Goal: Transaction & Acquisition: Obtain resource

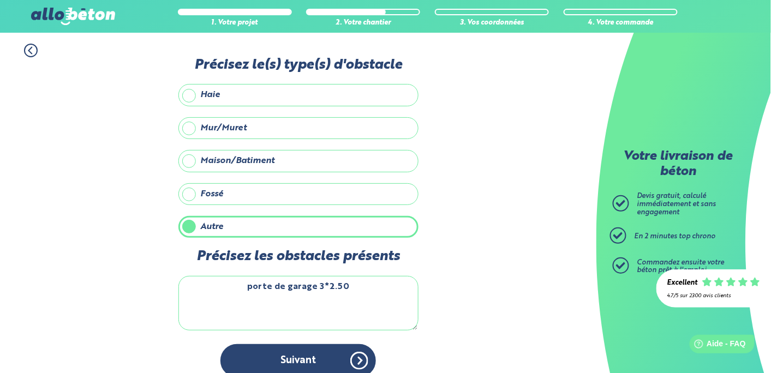
click at [322, 292] on textarea "porte de garage 3*2.50" at bounding box center [299, 303] width 240 height 55
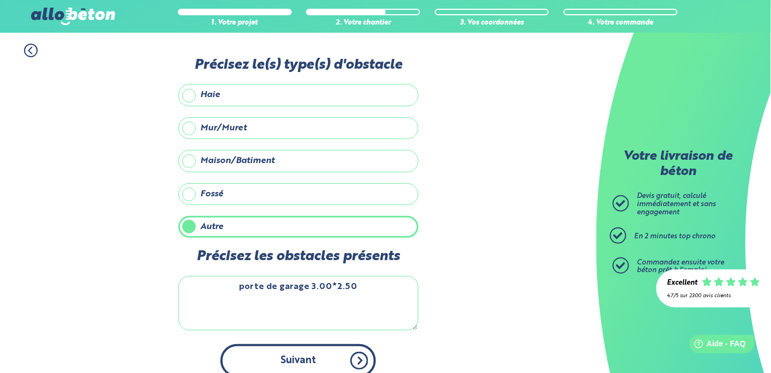
type textarea "porte de garage 3.00*2.50"
click at [310, 363] on button "Suivant" at bounding box center [299, 360] width 156 height 33
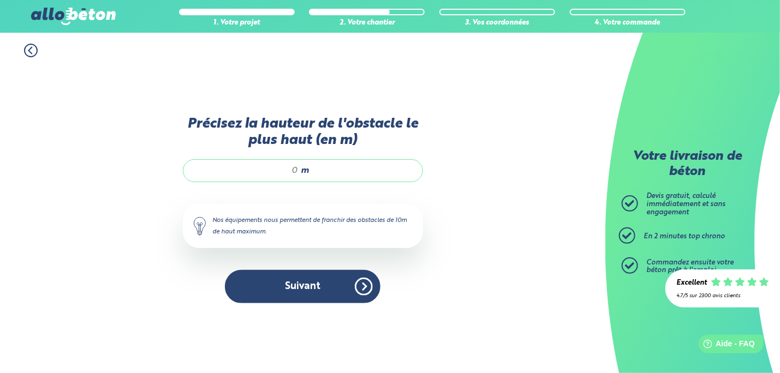
click at [32, 50] on icon at bounding box center [31, 51] width 14 height 14
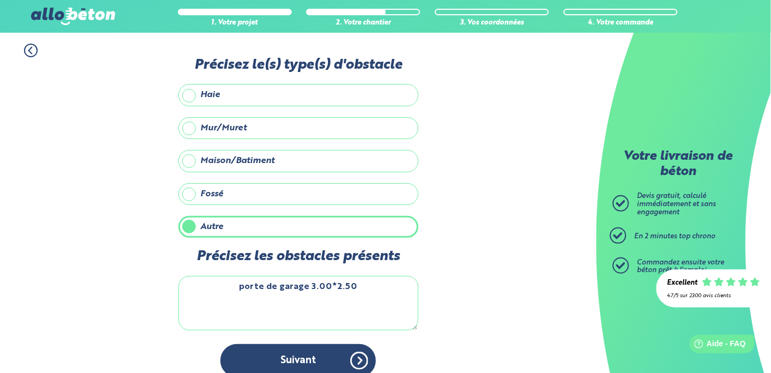
click at [32, 50] on icon at bounding box center [31, 51] width 14 height 14
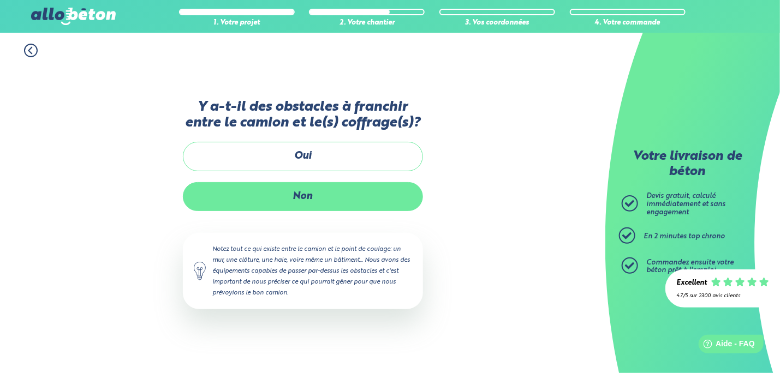
click at [316, 205] on label "Non" at bounding box center [303, 196] width 240 height 29
click at [0, 0] on input "Non" at bounding box center [0, 0] width 0 height 0
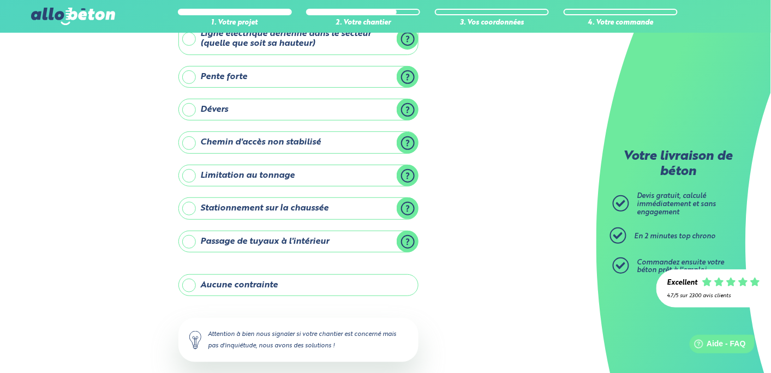
scroll to position [78, 0]
click at [192, 285] on label "Aucune contrainte" at bounding box center [299, 285] width 240 height 22
click at [0, 0] on input "Aucune contrainte" at bounding box center [0, 0] width 0 height 0
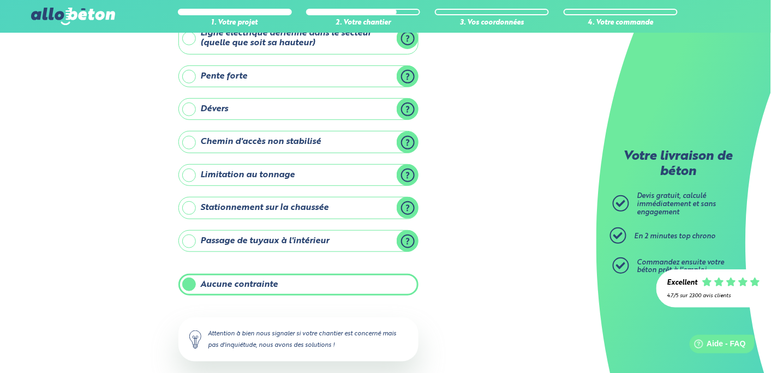
scroll to position [131, 0]
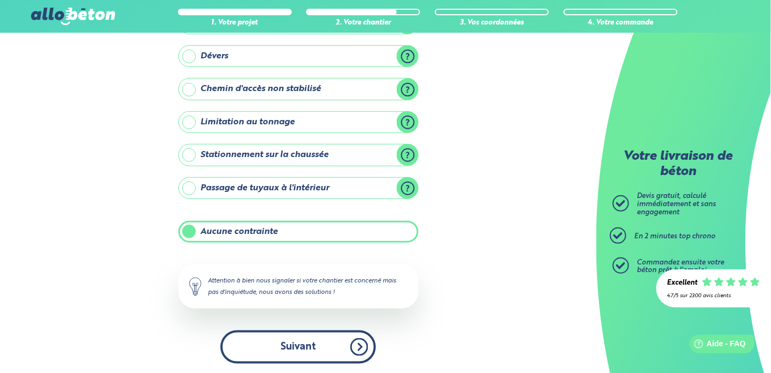
click at [297, 344] on button "Suivant" at bounding box center [299, 347] width 156 height 33
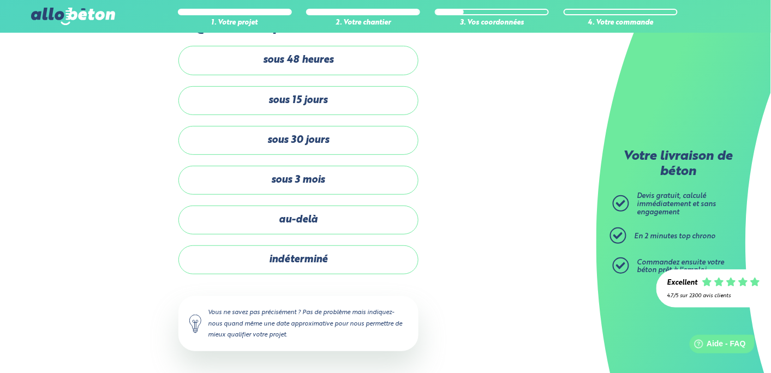
scroll to position [38, 0]
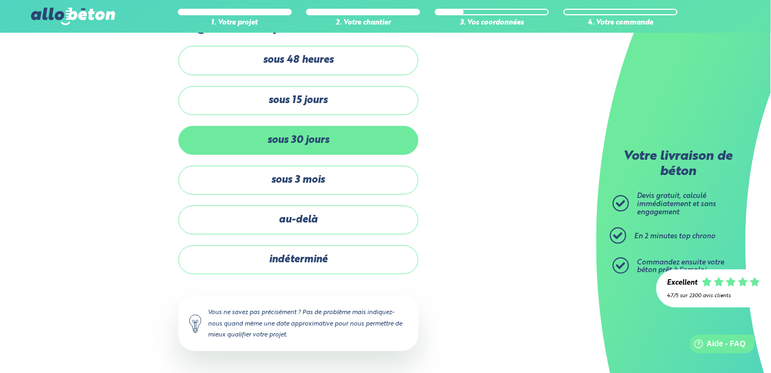
click at [302, 146] on label "sous 30 jours" at bounding box center [299, 140] width 240 height 29
click at [0, 0] on input "sous 30 jours" at bounding box center [0, 0] width 0 height 0
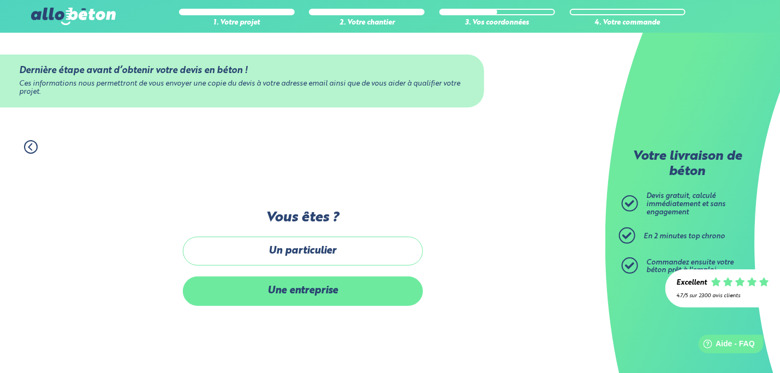
click at [289, 300] on label "Une entreprise" at bounding box center [303, 291] width 240 height 29
click at [0, 0] on input "Une entreprise" at bounding box center [0, 0] width 0 height 0
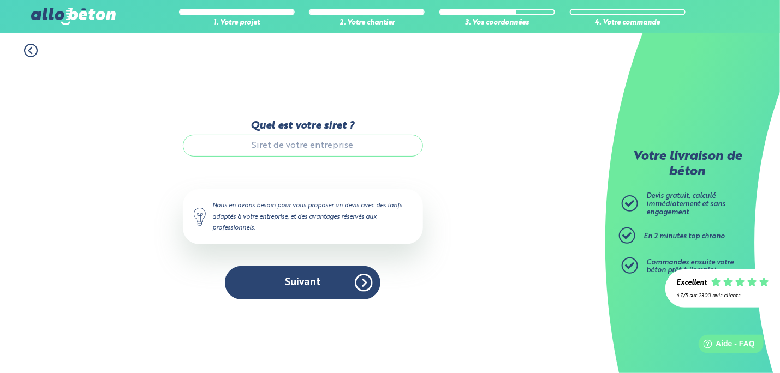
click at [330, 145] on input "Quel est votre siret ?" at bounding box center [303, 146] width 240 height 22
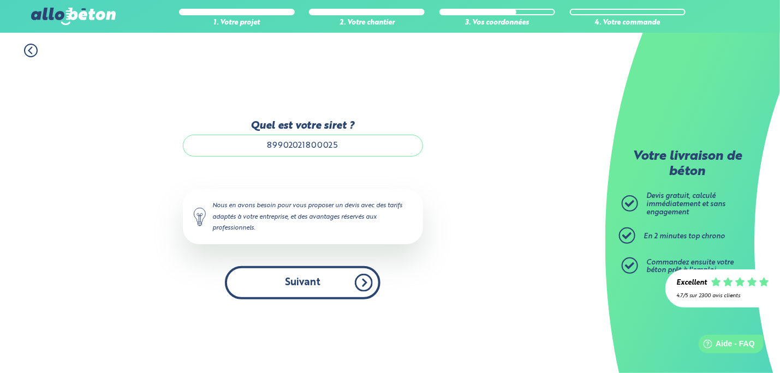
type input "89902021800025"
click at [305, 291] on button "Suivant" at bounding box center [303, 282] width 156 height 33
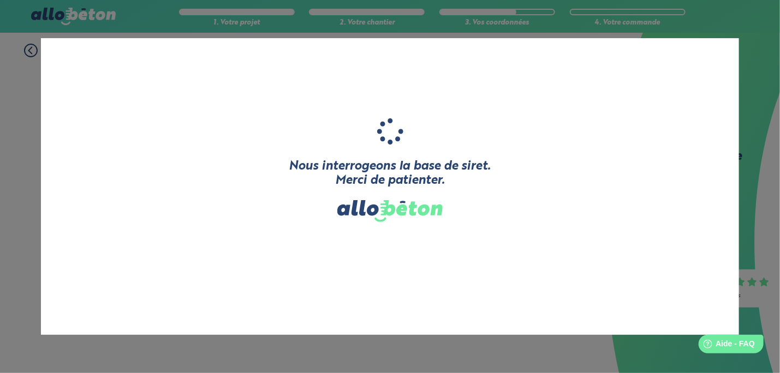
type input "RG BAT"
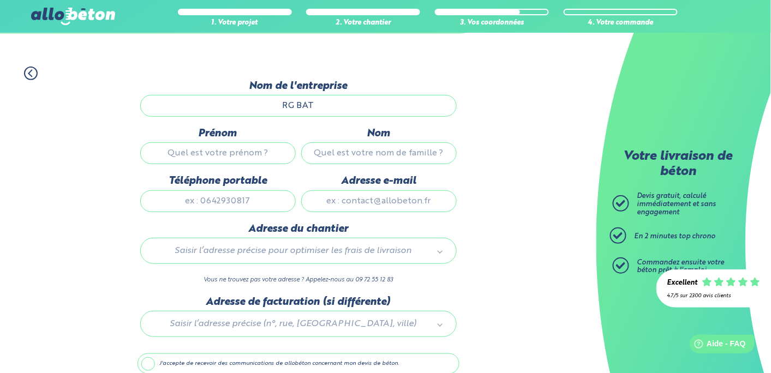
scroll to position [74, 0]
click at [259, 161] on input "Prénom" at bounding box center [218, 153] width 156 height 22
type input "g"
type input "Gérôme"
click at [346, 153] on input "Nom" at bounding box center [379, 153] width 156 height 22
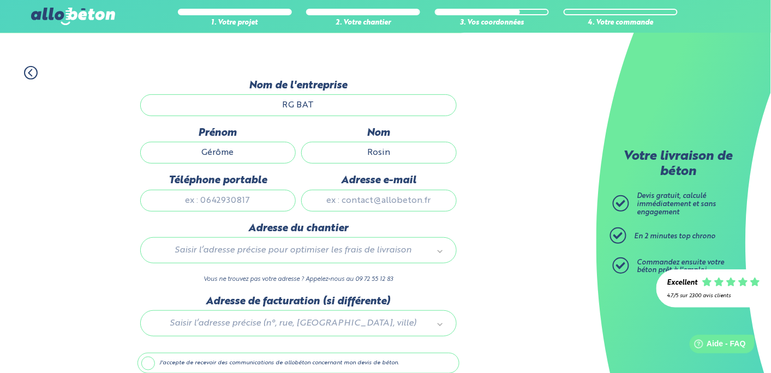
type input "Rosin"
click at [270, 194] on input "Téléphone portable" at bounding box center [218, 201] width 156 height 22
type input "0628950564"
click at [357, 198] on input "Adresse e-mail" at bounding box center [379, 201] width 156 height 22
type input "[EMAIL_ADDRESS][DOMAIN_NAME]"
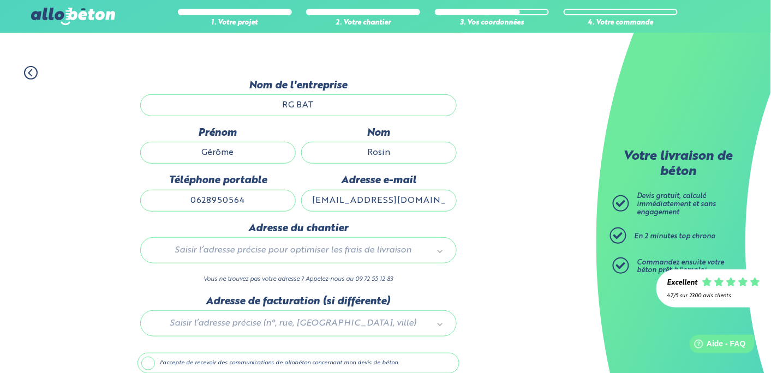
type input "[GEOGRAPHIC_DATA]"
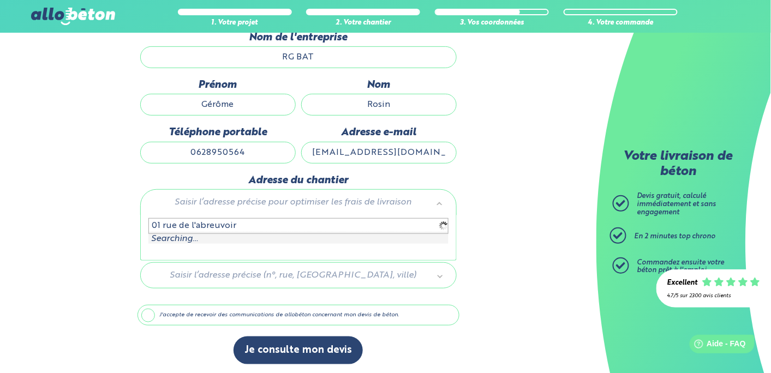
scroll to position [124, 0]
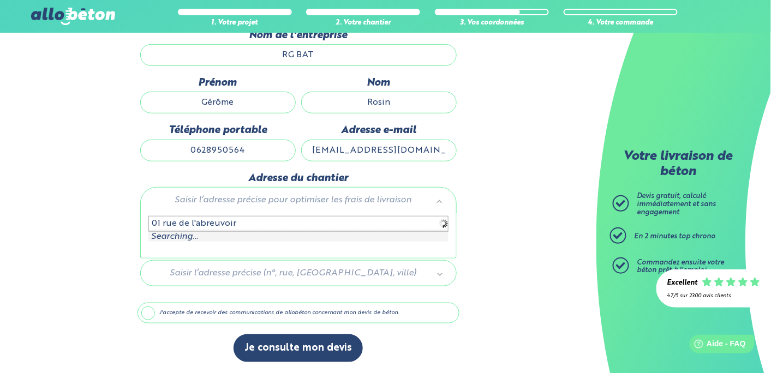
click at [313, 225] on input "[GEOGRAPHIC_DATA]" at bounding box center [298, 223] width 300 height 15
type input "0"
type input "03 avenue du moulin"
click at [260, 222] on input "text" at bounding box center [298, 223] width 300 height 15
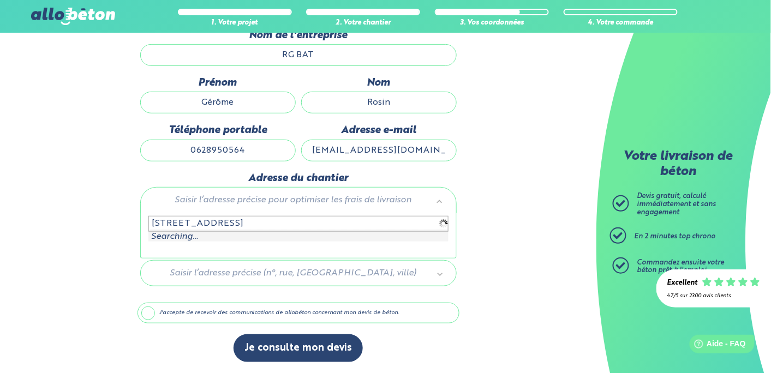
drag, startPoint x: 237, startPoint y: 225, endPoint x: 132, endPoint y: 234, distance: 105.7
click at [132, 234] on body "09 72 55 12 83 Conseils et Appel Gratuits nos produits le béton prêt à l'emploi…" at bounding box center [385, 125] width 771 height 498
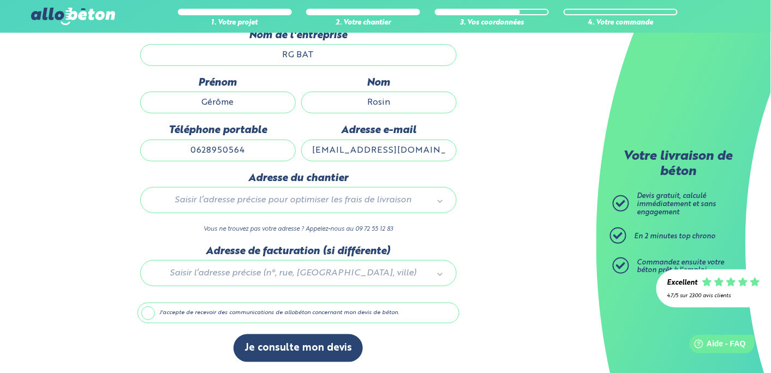
click at [396, 192] on div "Saisir l’adresse précise pour optimiser les frais de livraison" at bounding box center [298, 200] width 317 height 26
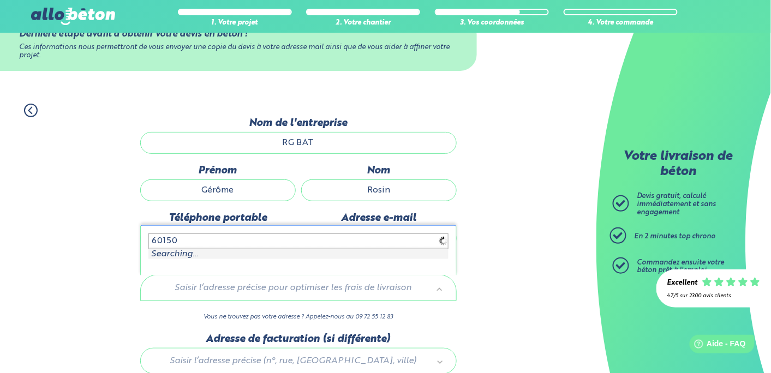
scroll to position [124, 0]
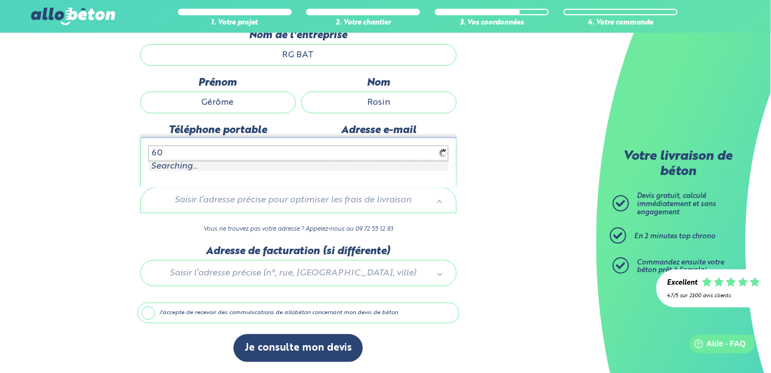
type input "6"
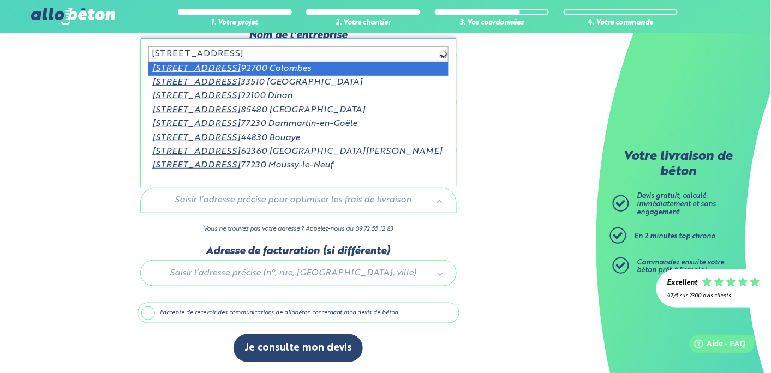
type input "3 avenue du moulin 60150"
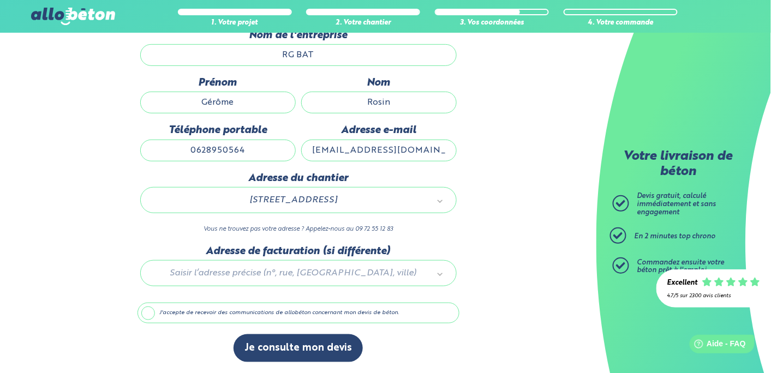
click at [348, 280] on div at bounding box center [299, 272] width 322 height 52
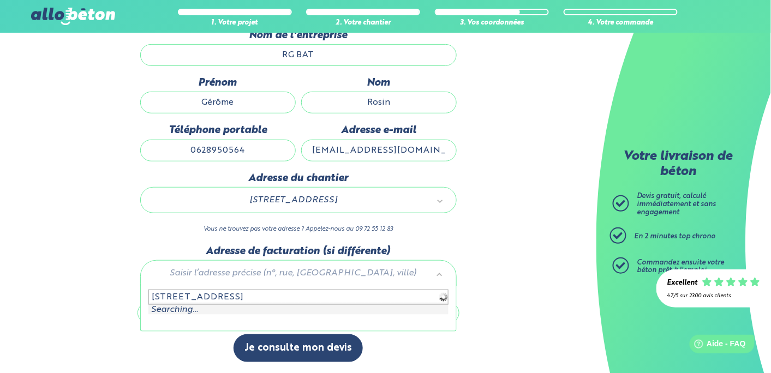
click at [286, 299] on input "[STREET_ADDRESS]" at bounding box center [298, 297] width 300 height 15
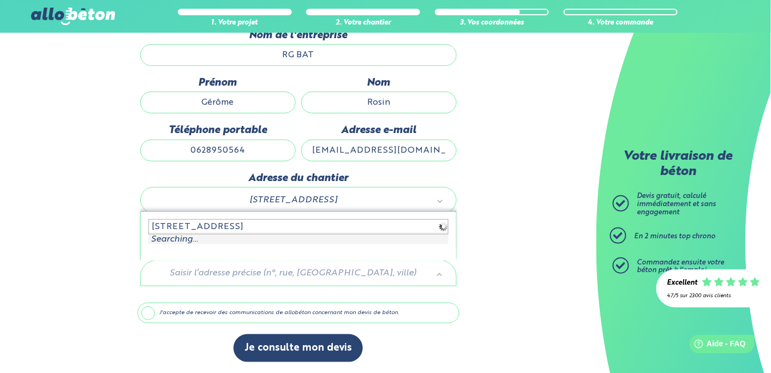
click at [439, 227] on input "[STREET_ADDRESS]" at bounding box center [298, 226] width 300 height 15
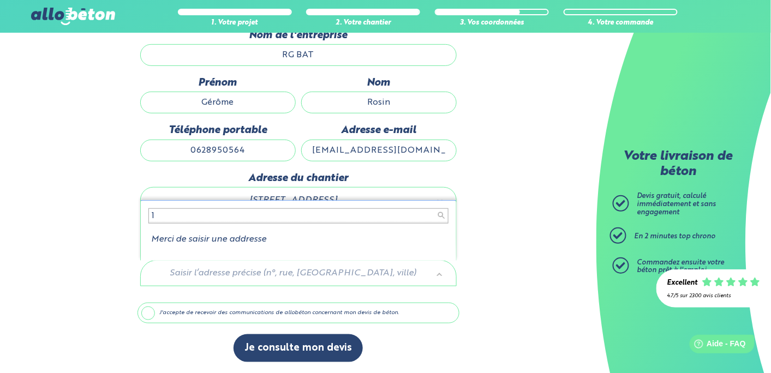
type input "1"
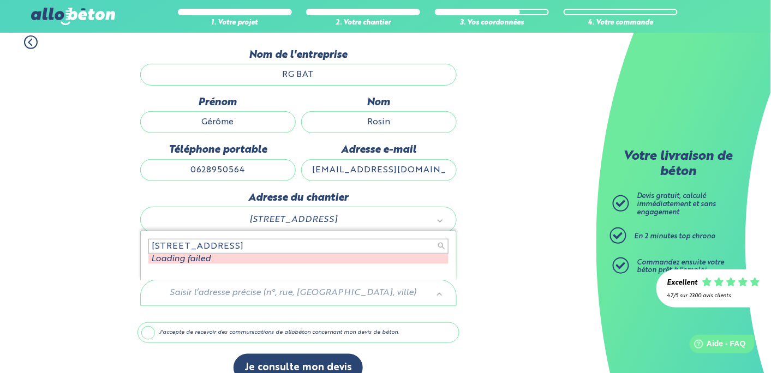
scroll to position [104, 0]
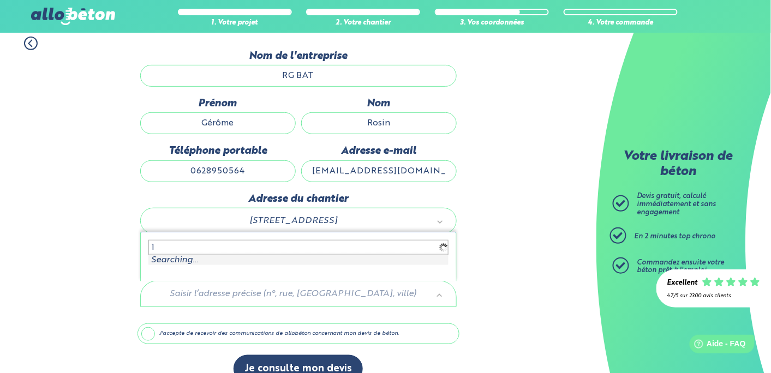
type input "1"
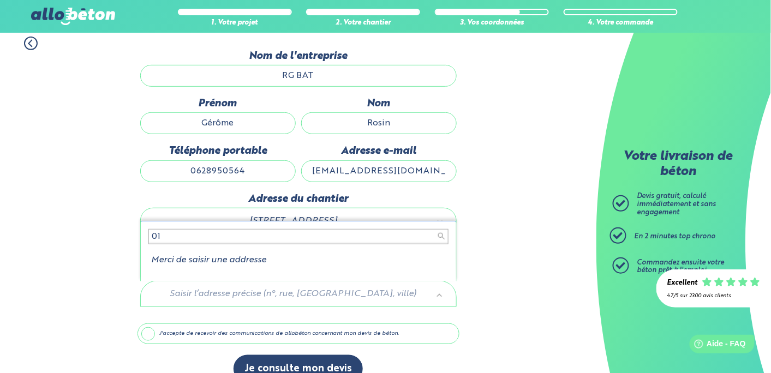
type input "0"
type input "6"
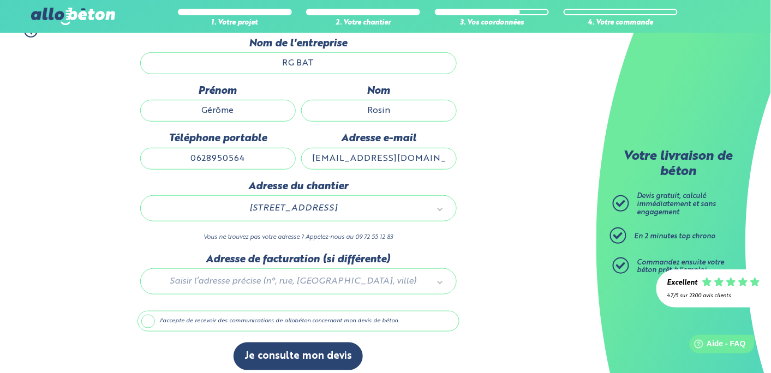
scroll to position [124, 0]
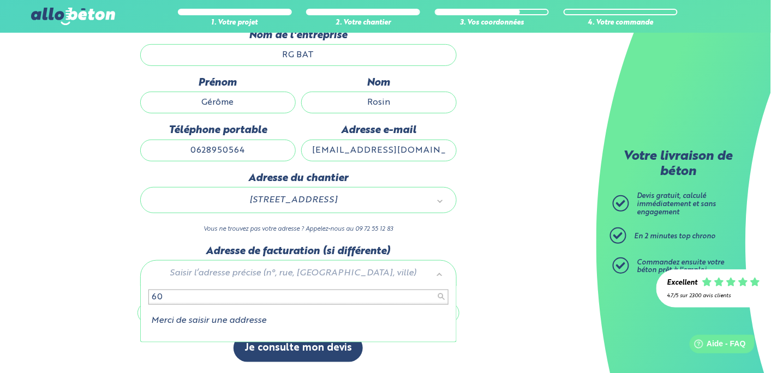
type input "6"
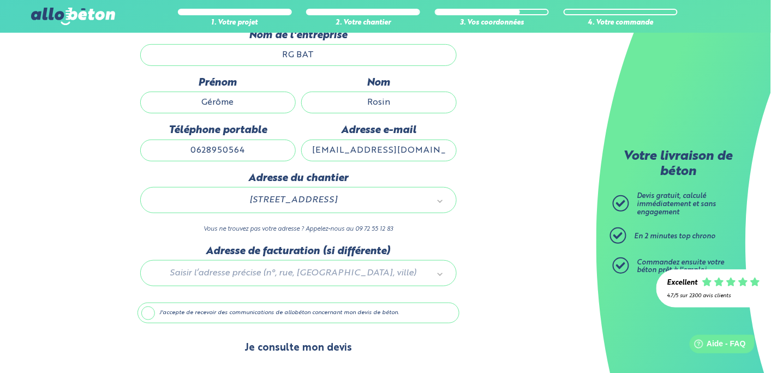
click at [284, 341] on button "Je consulte mon devis" at bounding box center [298, 349] width 129 height 28
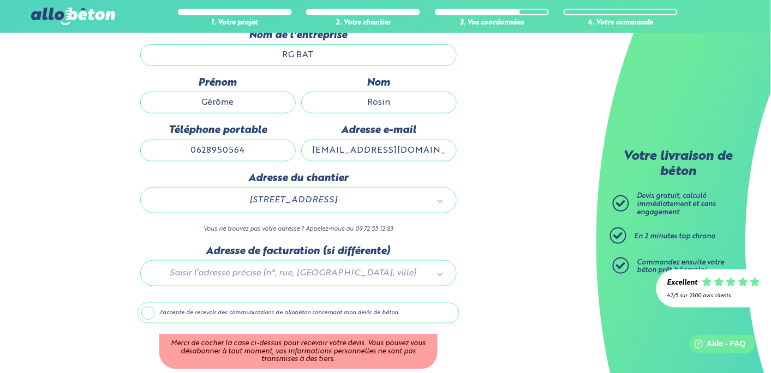
click at [154, 318] on label "J'accepte de recevoir des communications de allobéton concernant mon devis de b…" at bounding box center [299, 313] width 322 height 21
click at [0, 0] on input "J'accepte de recevoir des communications de allobéton concernant mon devis de b…" at bounding box center [0, 0] width 0 height 0
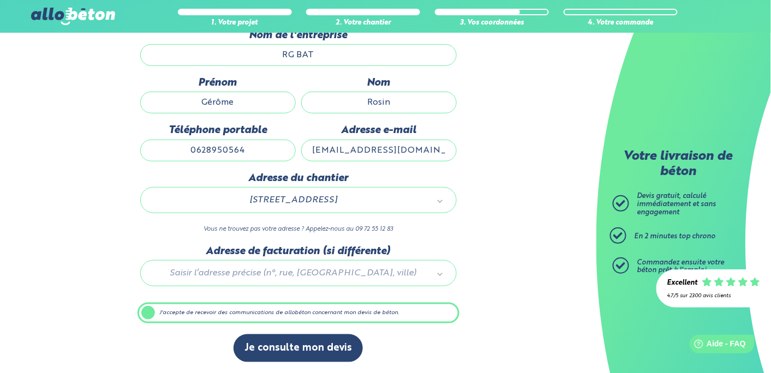
scroll to position [123, 0]
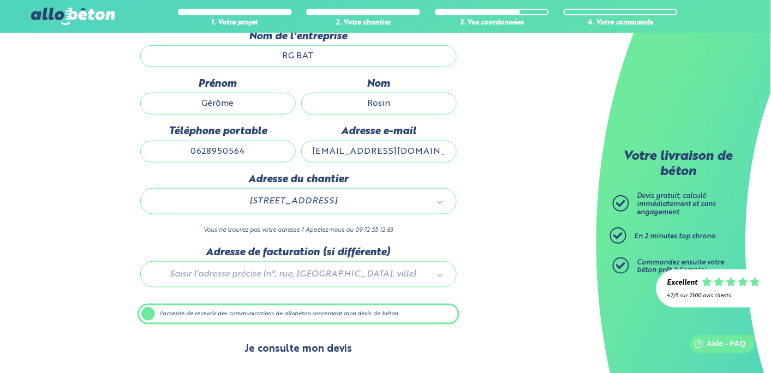
click at [303, 344] on button "Je consulte mon devis" at bounding box center [298, 350] width 129 height 28
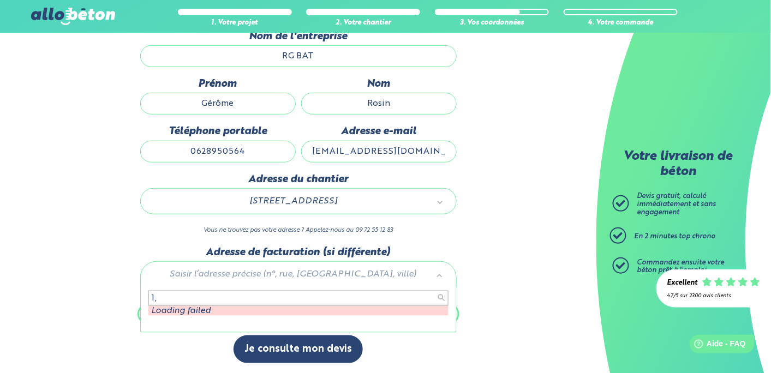
type input "1"
type input "3"
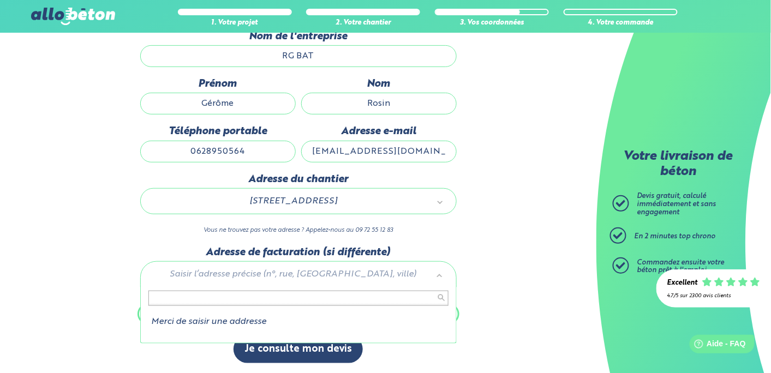
click at [280, 296] on input "text" at bounding box center [298, 298] width 300 height 15
type input "0"
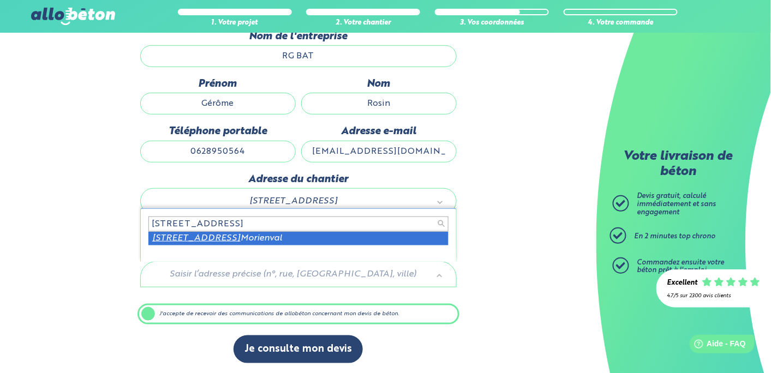
type input "[STREET_ADDRESS]"
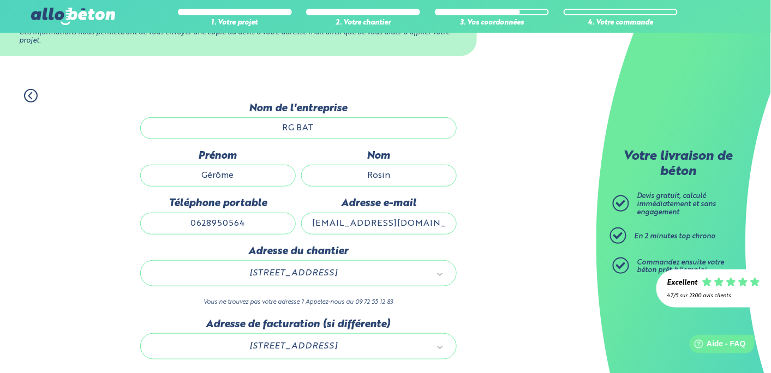
scroll to position [50, 0]
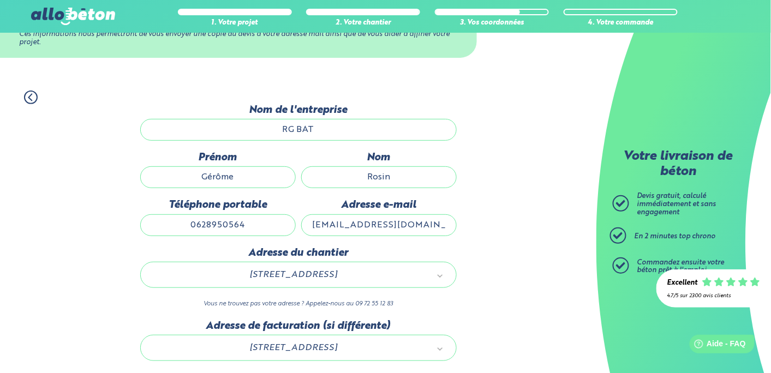
click at [415, 230] on input "[EMAIL_ADDRESS][DOMAIN_NAME]" at bounding box center [379, 226] width 156 height 22
click at [442, 223] on input "[EMAIL_ADDRESS][DOMAIN_NAME]" at bounding box center [379, 226] width 156 height 22
type input "g"
type input "[EMAIL_ADDRESS][DOMAIN_NAME]"
click at [469, 215] on div "1. Votre projet 2. Votre chantier 3. Vos coordonnées 4. Votre commande Dernière…" at bounding box center [298, 264] width 597 height 369
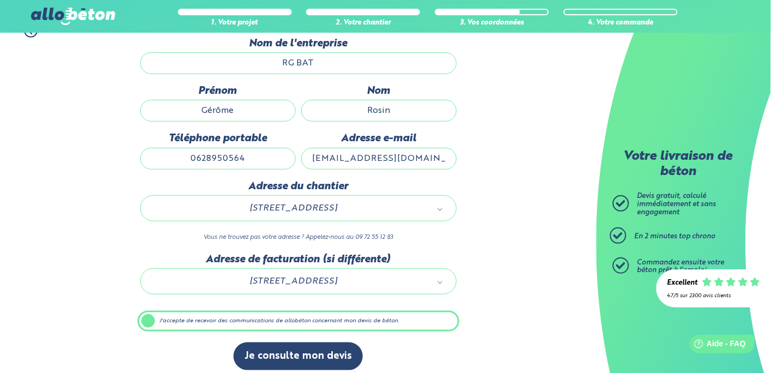
scroll to position [123, 0]
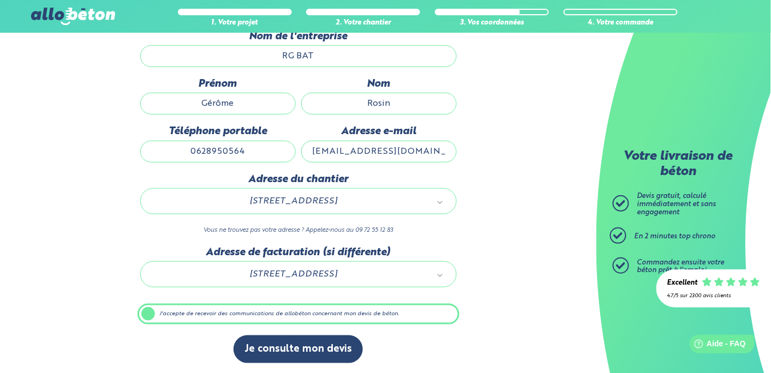
click at [145, 313] on label "J'accepte de recevoir des communications de allobéton concernant mon devis de b…" at bounding box center [299, 314] width 322 height 21
click at [0, 0] on input "J'accepte de recevoir des communications de allobéton concernant mon devis de b…" at bounding box center [0, 0] width 0 height 0
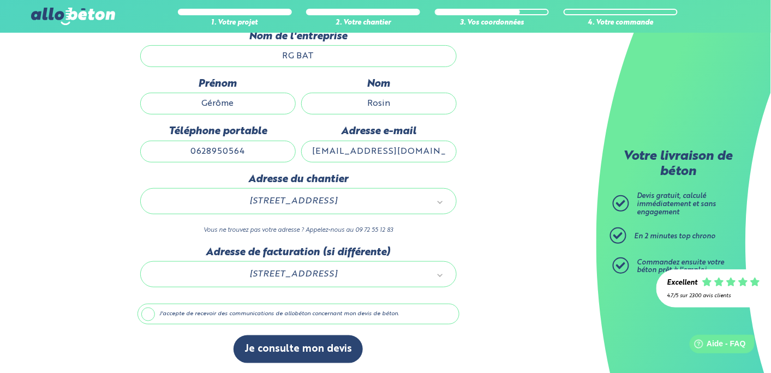
click at [153, 314] on label "J'accepte de recevoir des communications de allobéton concernant mon devis de b…" at bounding box center [299, 314] width 322 height 21
click at [0, 0] on input "J'accepte de recevoir des communications de allobéton concernant mon devis de b…" at bounding box center [0, 0] width 0 height 0
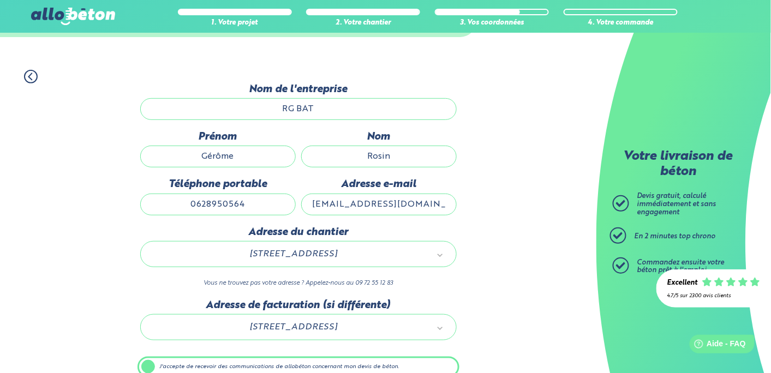
scroll to position [0, 0]
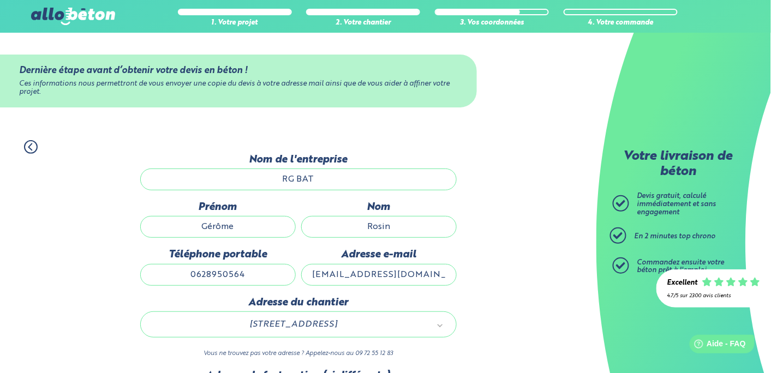
click at [264, 277] on input "0628950564" at bounding box center [218, 275] width 156 height 22
type input "0"
type input "0628950564"
click at [468, 285] on div "1. Votre projet 2. Votre chantier 3. Vos coordonnées 4. Votre commande Dernière…" at bounding box center [298, 313] width 597 height 369
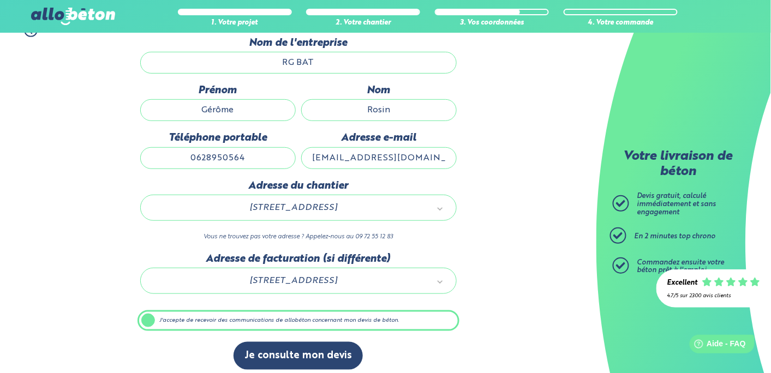
scroll to position [123, 0]
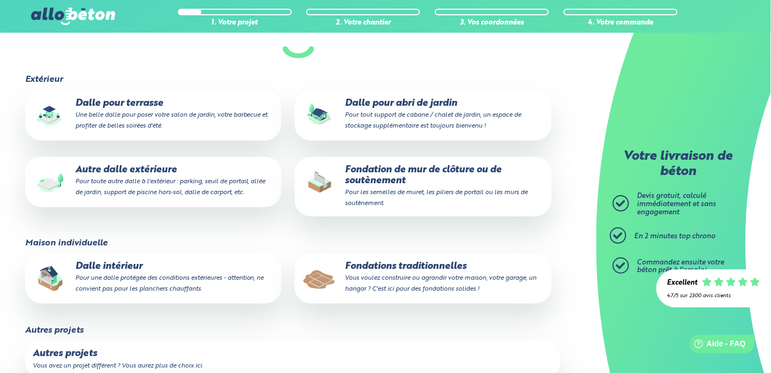
click at [170, 275] on small "Pour une dalle protégée des conditions extérieures - attention, ne convient pas…" at bounding box center [169, 283] width 189 height 17
click at [0, 0] on input "Dalle intérieur Pour une dalle protégée des conditions extérieures - attention,…" at bounding box center [0, 0] width 0 height 0
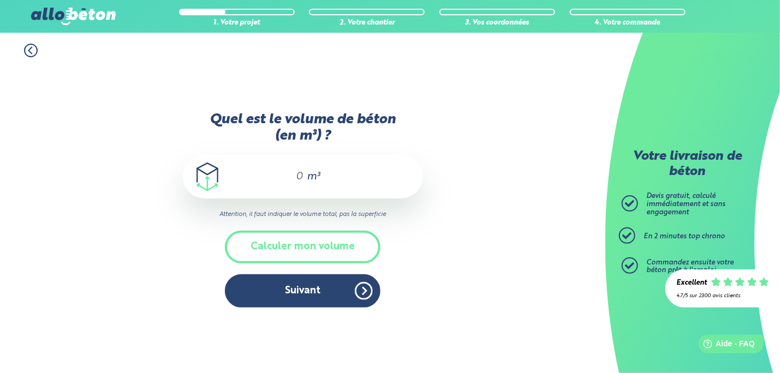
click at [293, 179] on input "Quel est le volume de béton (en m³) ?" at bounding box center [295, 176] width 19 height 13
type input "9.75"
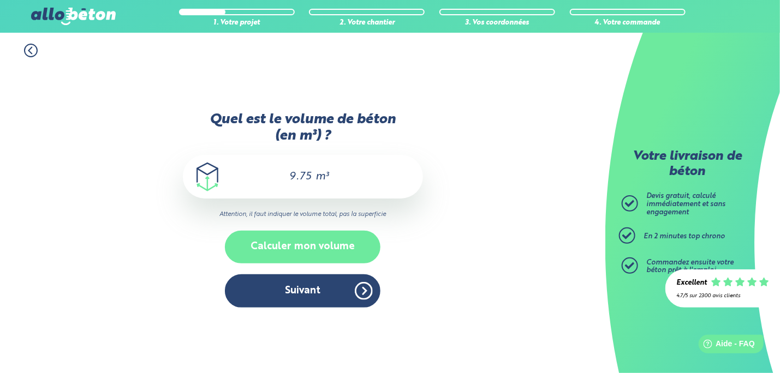
click at [290, 248] on button "Calculer mon volume" at bounding box center [303, 247] width 156 height 32
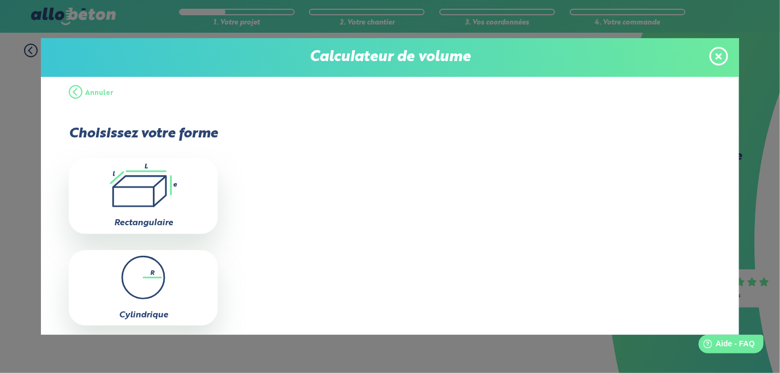
click at [724, 56] on span at bounding box center [719, 56] width 19 height 19
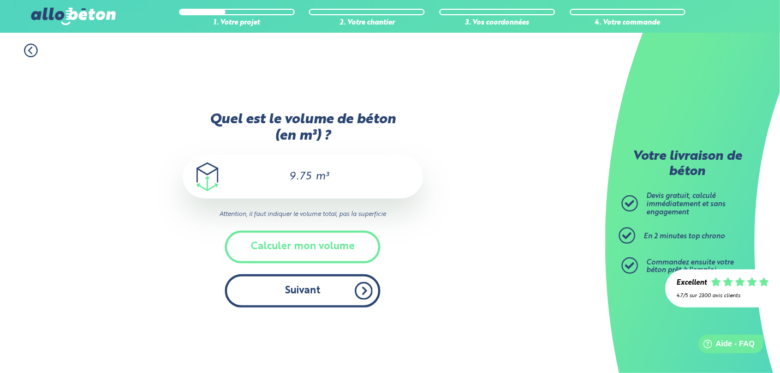
click at [319, 284] on button "Suivant" at bounding box center [303, 291] width 156 height 33
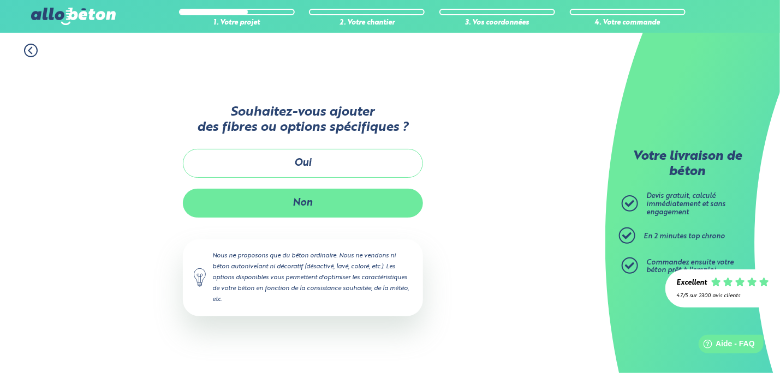
click at [318, 206] on button "Non" at bounding box center [303, 203] width 240 height 29
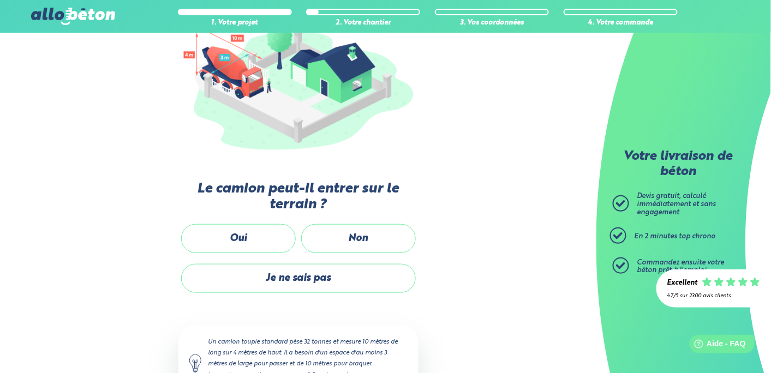
scroll to position [180, 0]
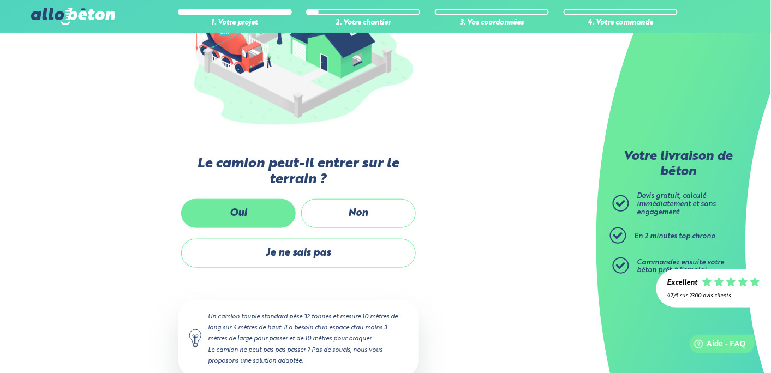
click at [217, 222] on label "Oui" at bounding box center [238, 213] width 115 height 29
click at [0, 0] on input "Oui" at bounding box center [0, 0] width 0 height 0
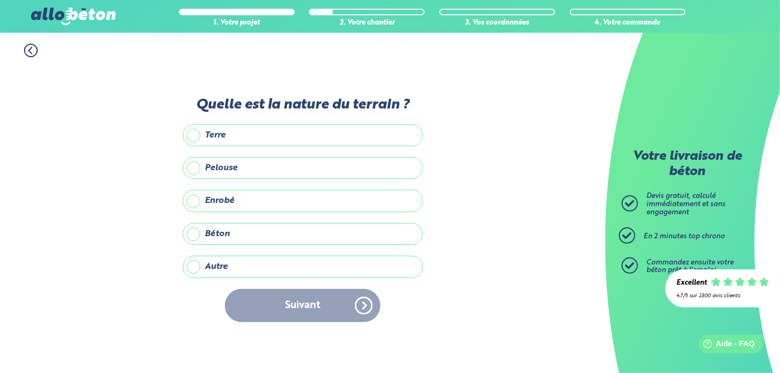
click at [193, 204] on label "Enrobé" at bounding box center [303, 201] width 240 height 22
click at [0, 0] on input "Enrobé" at bounding box center [0, 0] width 0 height 0
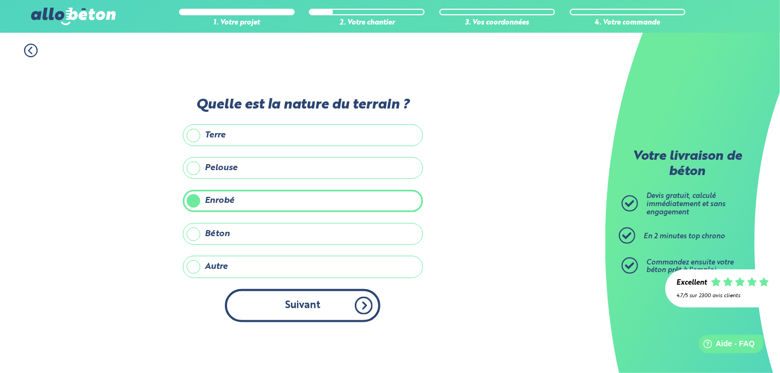
click at [278, 319] on button "Suivant" at bounding box center [303, 305] width 156 height 33
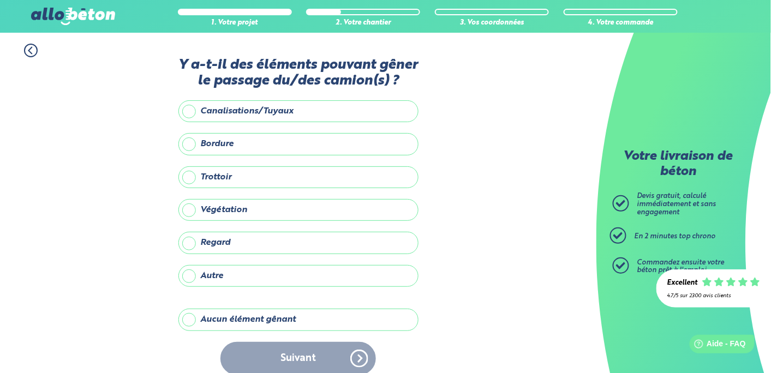
click at [252, 319] on label "Aucun élément gênant" at bounding box center [299, 320] width 240 height 22
click at [0, 0] on input "Aucun élément gênant" at bounding box center [0, 0] width 0 height 0
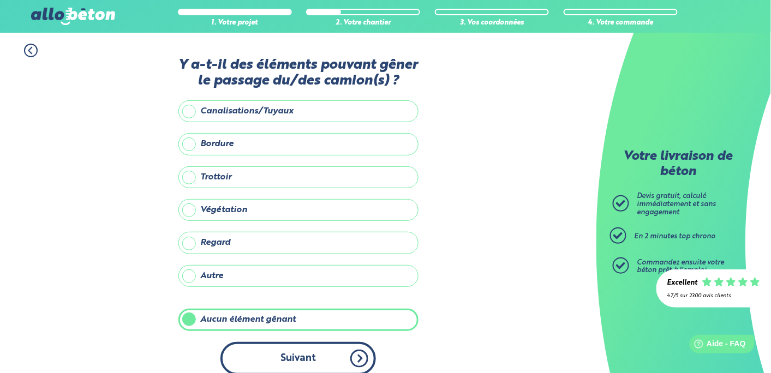
click at [270, 348] on button "Suivant" at bounding box center [299, 358] width 156 height 33
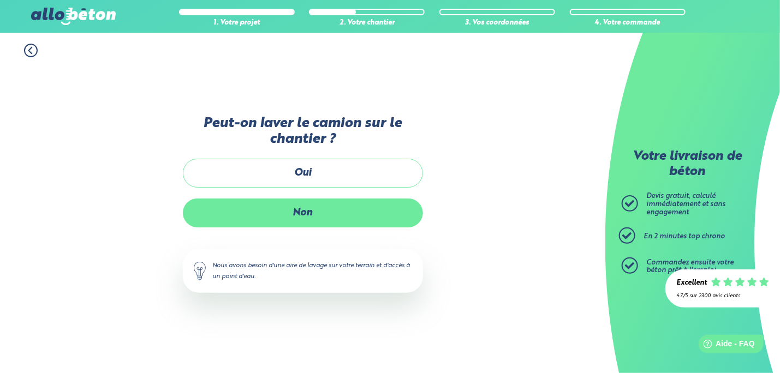
click at [334, 216] on label "Non" at bounding box center [303, 213] width 240 height 29
click at [0, 0] on input "Non" at bounding box center [0, 0] width 0 height 0
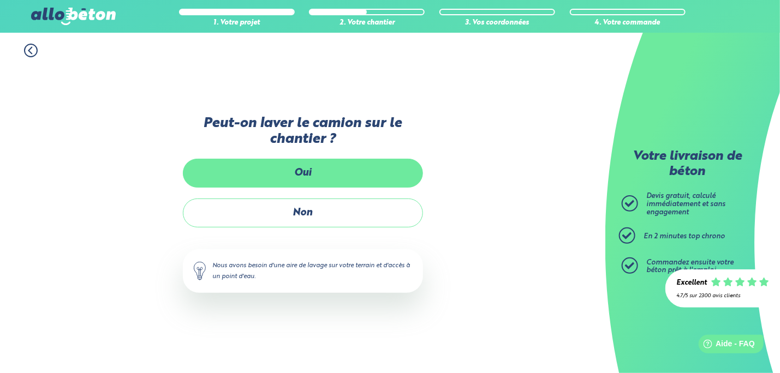
click at [277, 176] on label "Oui" at bounding box center [303, 173] width 240 height 29
click at [0, 0] on input "Oui" at bounding box center [0, 0] width 0 height 0
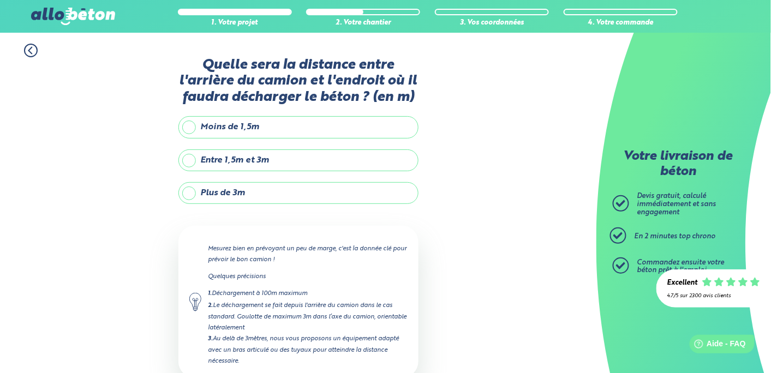
click at [261, 200] on label "Plus de 3m" at bounding box center [299, 193] width 240 height 22
click at [0, 0] on input "Plus de 3m" at bounding box center [0, 0] width 0 height 0
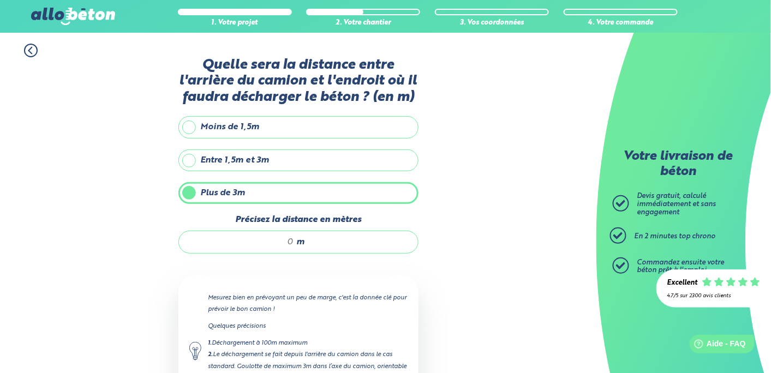
click at [283, 241] on input "Précisez la distance en mètres" at bounding box center [242, 242] width 104 height 11
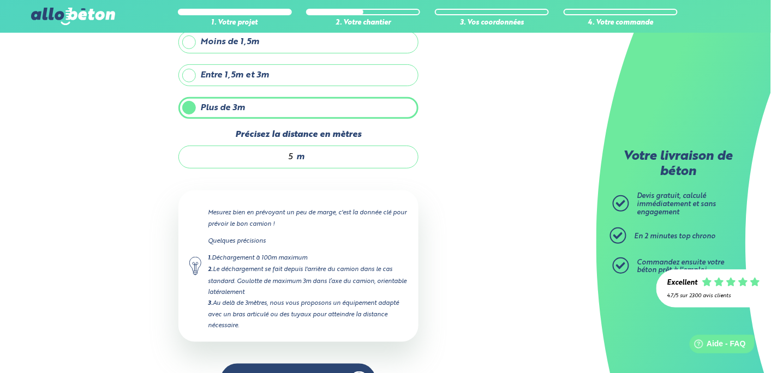
scroll to position [116, 0]
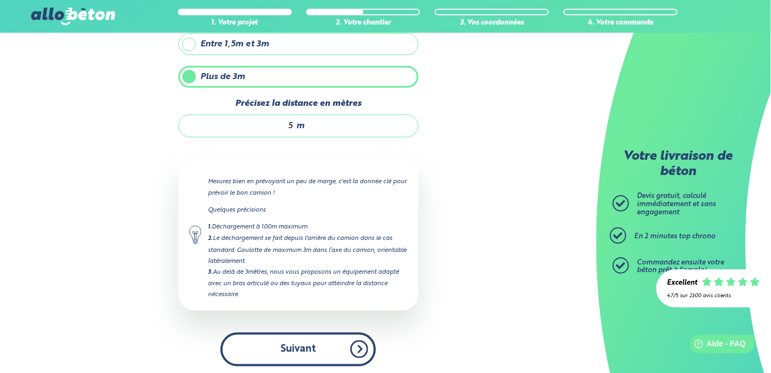
type input "5"
click at [287, 359] on button "Suivant" at bounding box center [299, 349] width 156 height 33
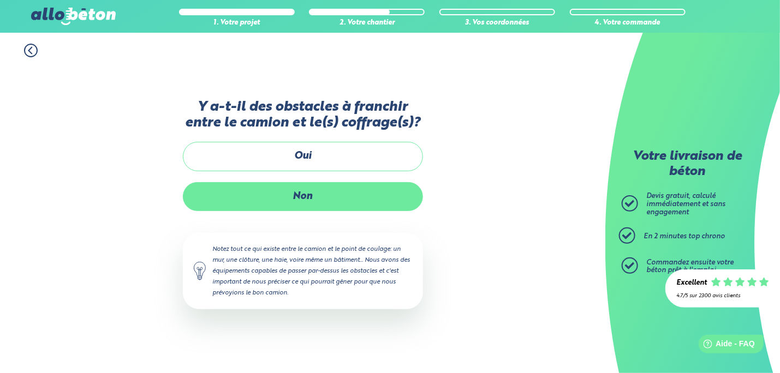
click at [376, 198] on label "Non" at bounding box center [303, 196] width 240 height 29
click at [0, 0] on input "Non" at bounding box center [0, 0] width 0 height 0
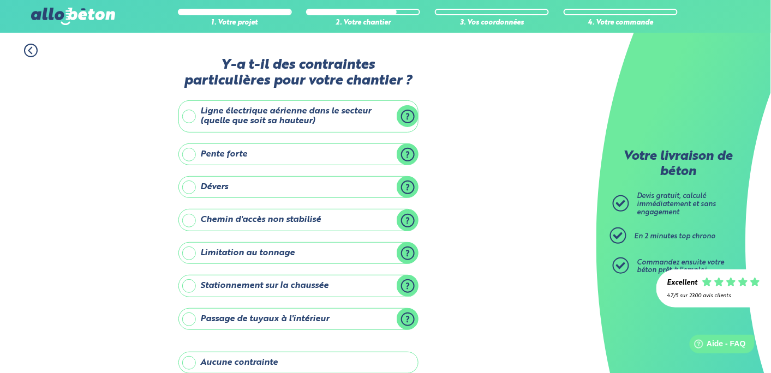
click at [197, 362] on label "Aucune contrainte" at bounding box center [299, 363] width 240 height 22
click at [0, 0] on input "Aucune contrainte" at bounding box center [0, 0] width 0 height 0
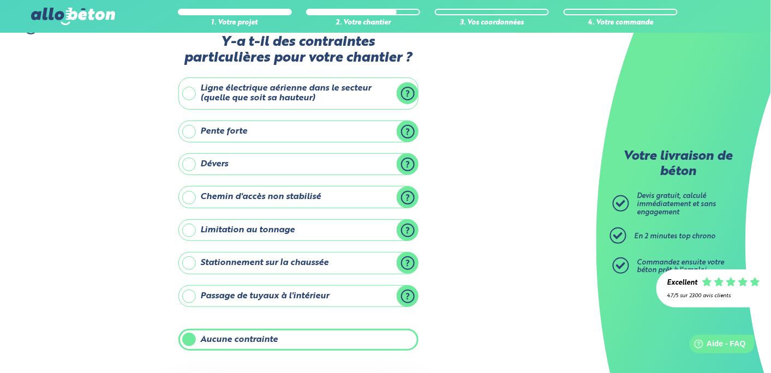
scroll to position [131, 0]
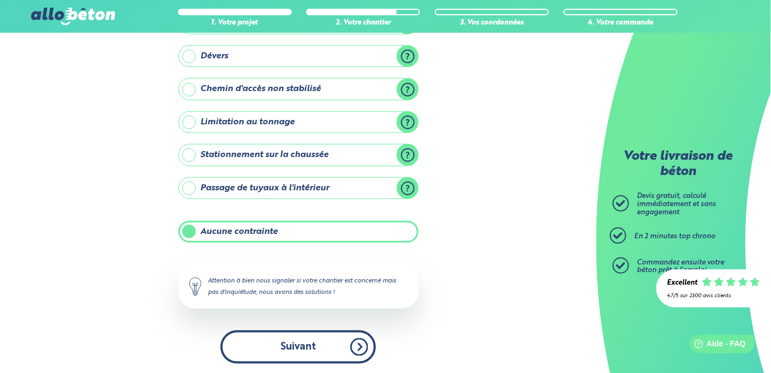
click at [323, 353] on button "Suivant" at bounding box center [299, 347] width 156 height 33
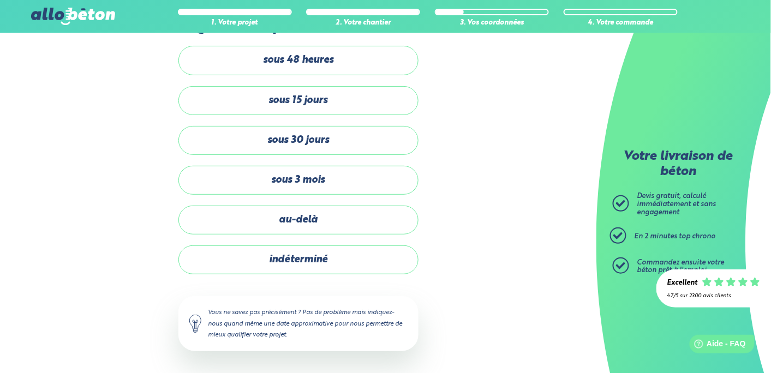
scroll to position [38, 0]
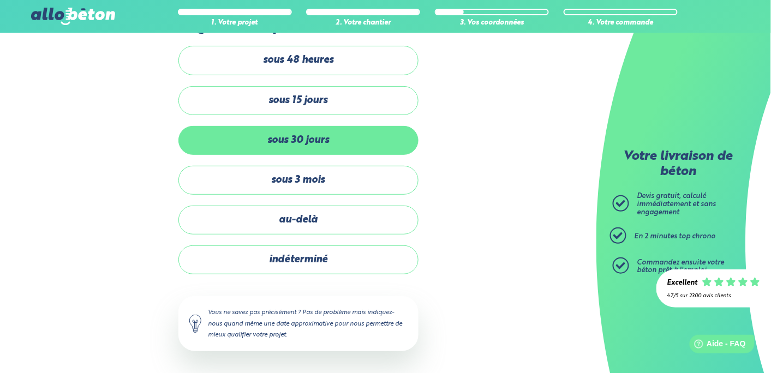
click at [334, 148] on label "sous 30 jours" at bounding box center [299, 140] width 240 height 29
click at [0, 0] on input "sous 30 jours" at bounding box center [0, 0] width 0 height 0
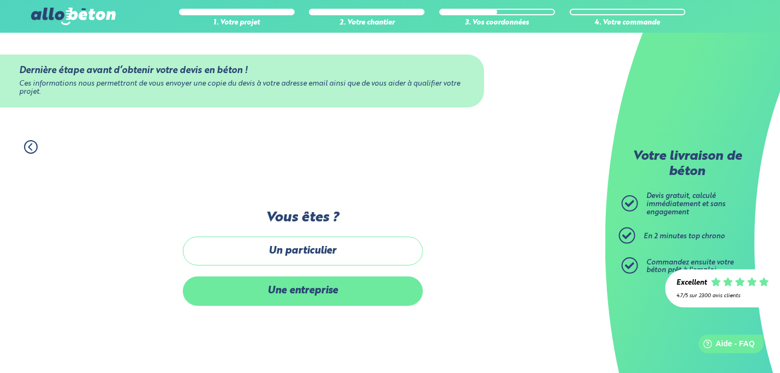
click at [305, 289] on label "Une entreprise" at bounding box center [303, 291] width 240 height 29
click at [0, 0] on input "Une entreprise" at bounding box center [0, 0] width 0 height 0
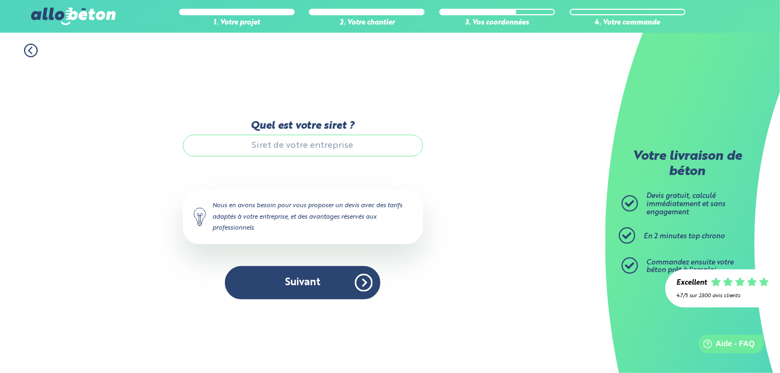
click at [334, 152] on input "Quel est votre siret ?" at bounding box center [303, 146] width 240 height 22
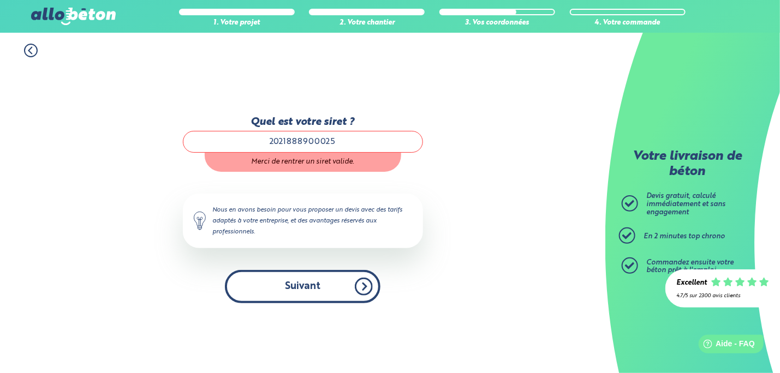
click at [336, 283] on button "Suivant" at bounding box center [303, 286] width 156 height 33
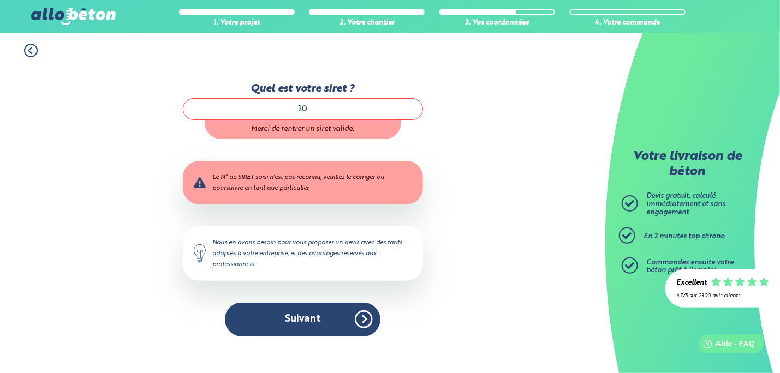
type input "2"
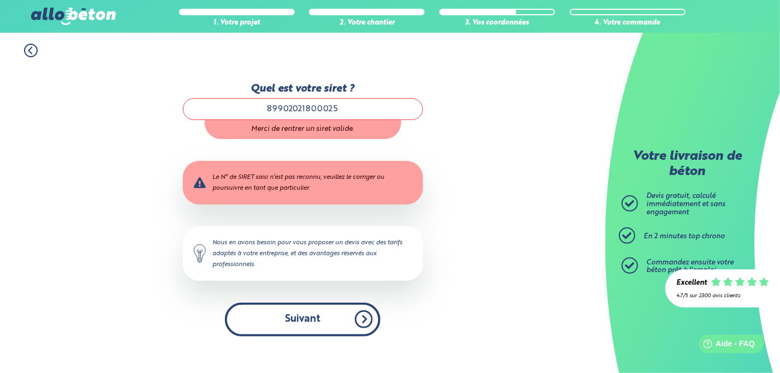
type input "89902021800025"
click at [302, 324] on button "Suivant" at bounding box center [303, 319] width 156 height 33
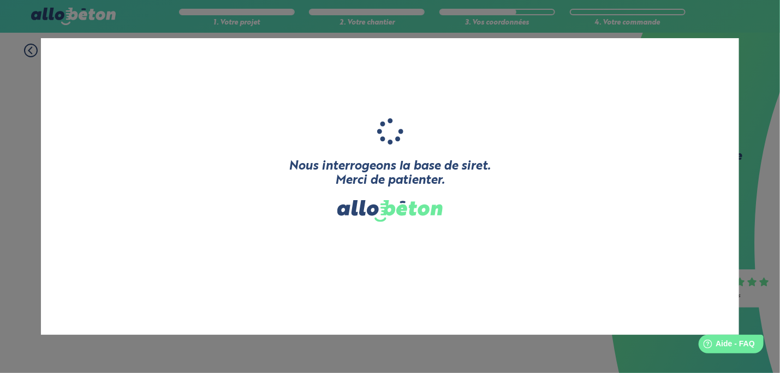
type input "RG BAT"
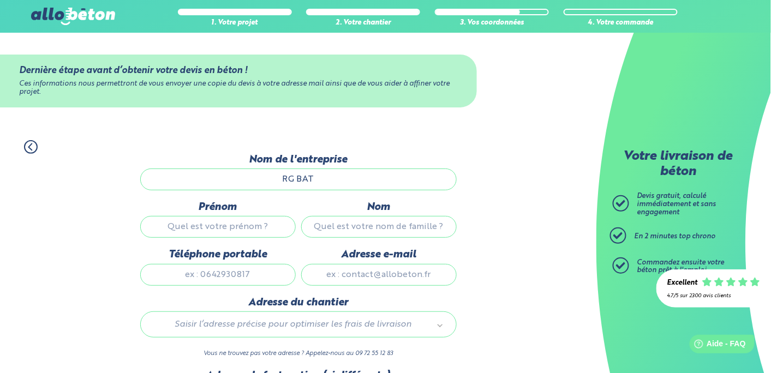
click at [245, 223] on input "Prénom" at bounding box center [218, 227] width 156 height 22
type input "Gérôme"
type input "Rosin"
type input "0628950564"
type input "[EMAIL_ADDRESS][DOMAIN_NAME]"
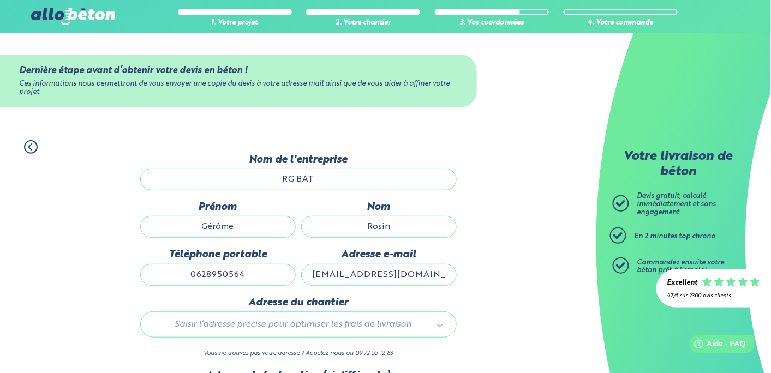
type input "[GEOGRAPHIC_DATA]"
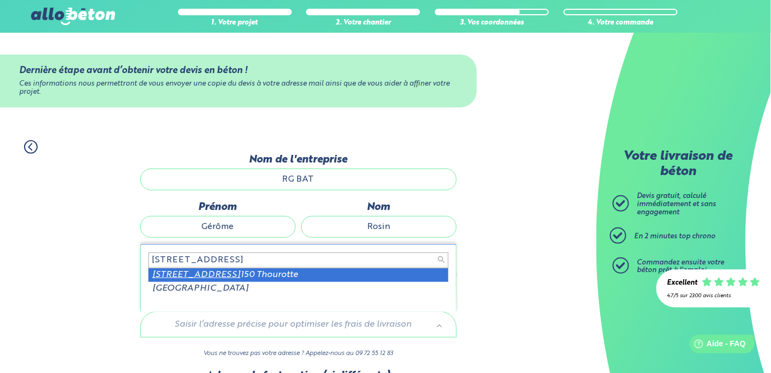
type input "[STREET_ADDRESS]"
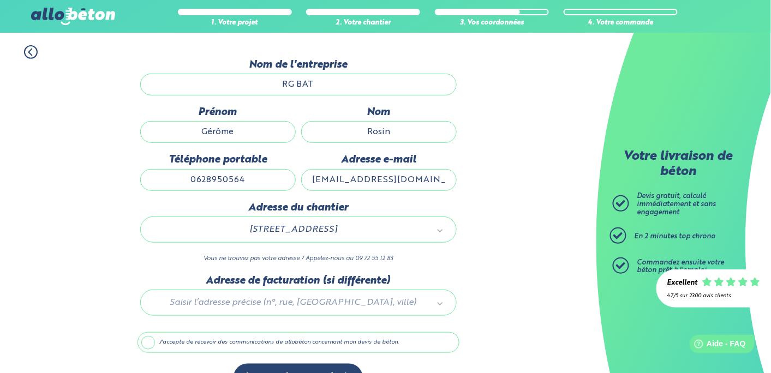
scroll to position [124, 0]
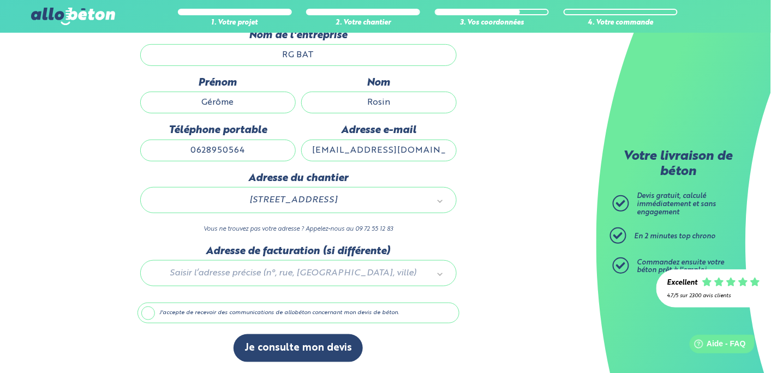
click at [290, 275] on div at bounding box center [299, 272] width 322 height 52
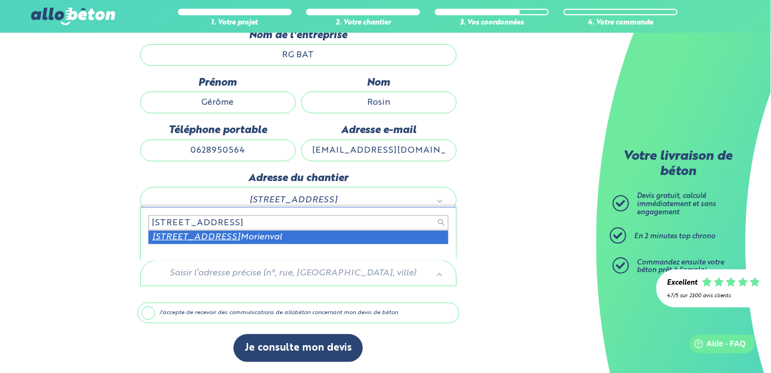
type input "[STREET_ADDRESS]"
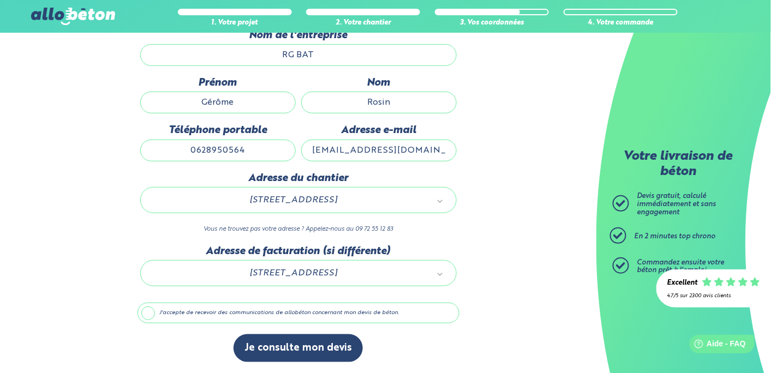
click at [180, 312] on label "J'accepte de recevoir des communications de allobéton concernant mon devis de b…" at bounding box center [299, 313] width 322 height 21
click at [0, 0] on input "J'accepte de recevoir des communications de allobéton concernant mon devis de b…" at bounding box center [0, 0] width 0 height 0
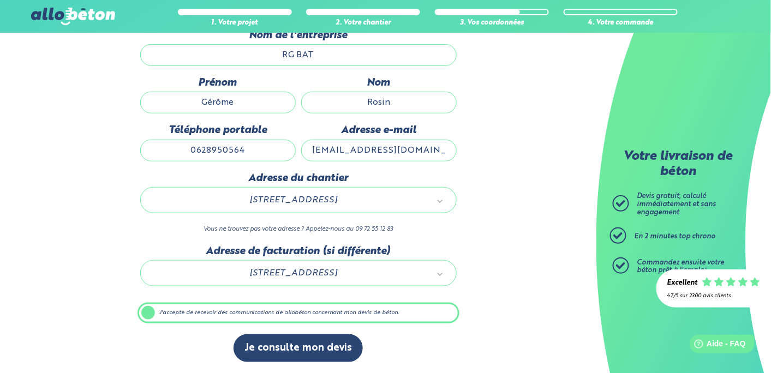
scroll to position [123, 0]
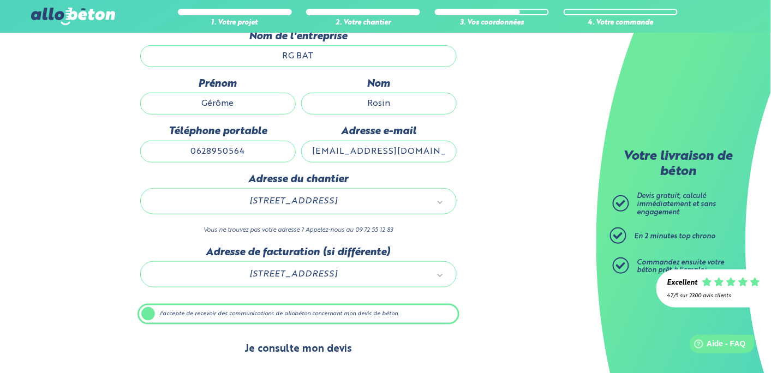
click at [291, 346] on button "Je consulte mon devis" at bounding box center [298, 350] width 129 height 28
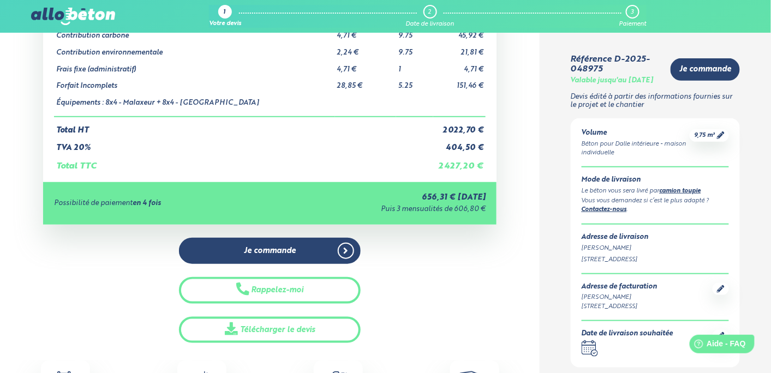
scroll to position [147, 0]
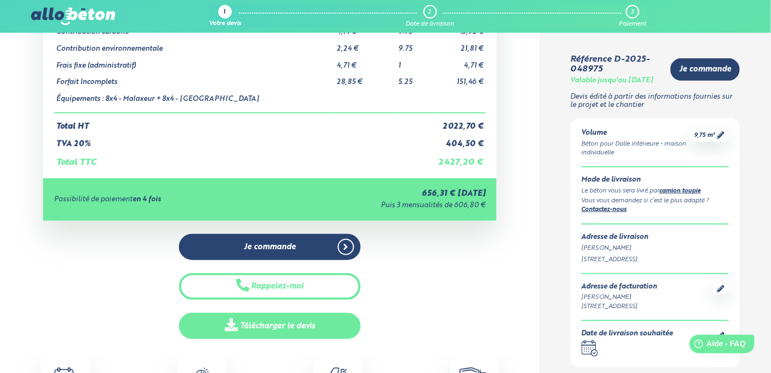
click at [245, 330] on link "Télécharger le devis" at bounding box center [269, 326] width 181 height 27
